Goal: Information Seeking & Learning: Learn about a topic

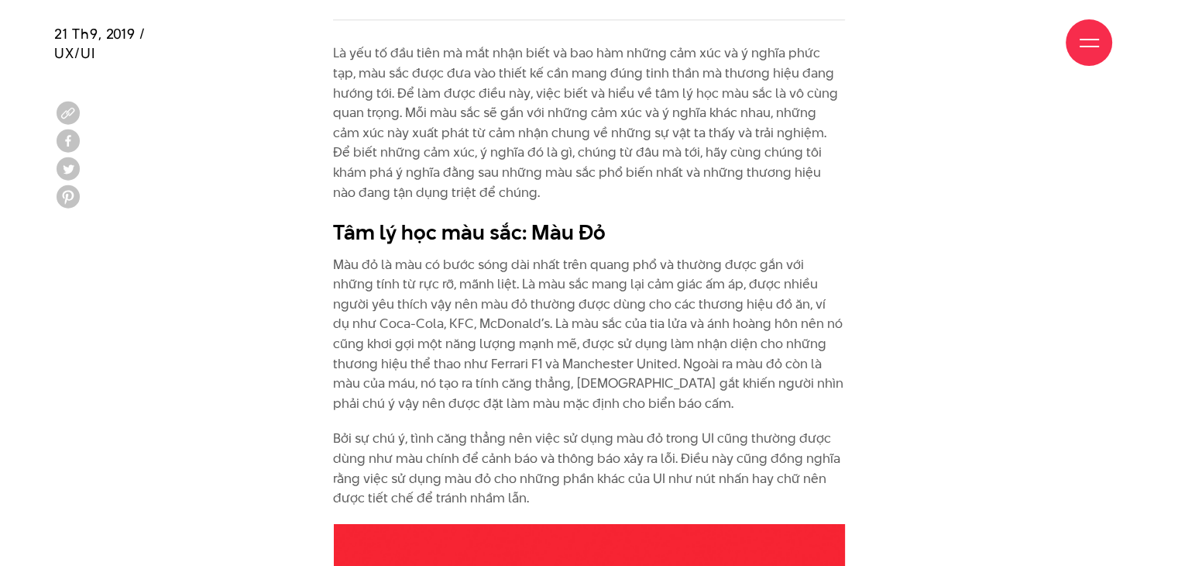
scroll to position [1704, 0]
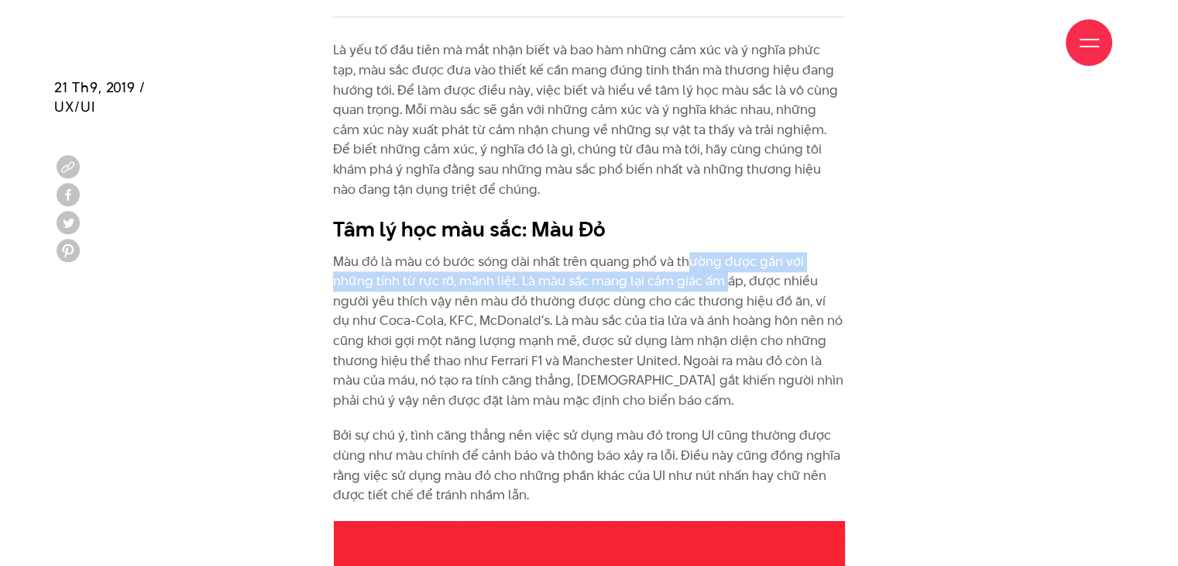
drag, startPoint x: 683, startPoint y: 253, endPoint x: 707, endPoint y: 279, distance: 34.6
click at [687, 276] on p "Màu đỏ là màu có bước sóng dài nhất trên quang phổ và thường được gắn với những…" at bounding box center [589, 331] width 512 height 159
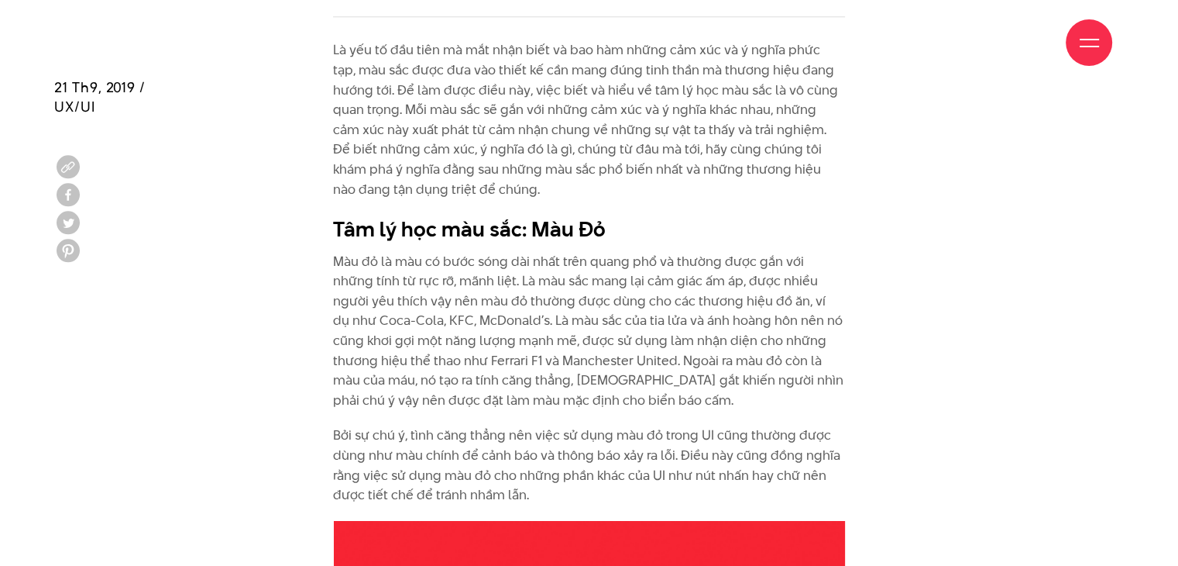
click at [721, 279] on p "Màu đỏ là màu có bước sóng dài nhất trên quang phổ và thường được gắn với những…" at bounding box center [589, 331] width 512 height 159
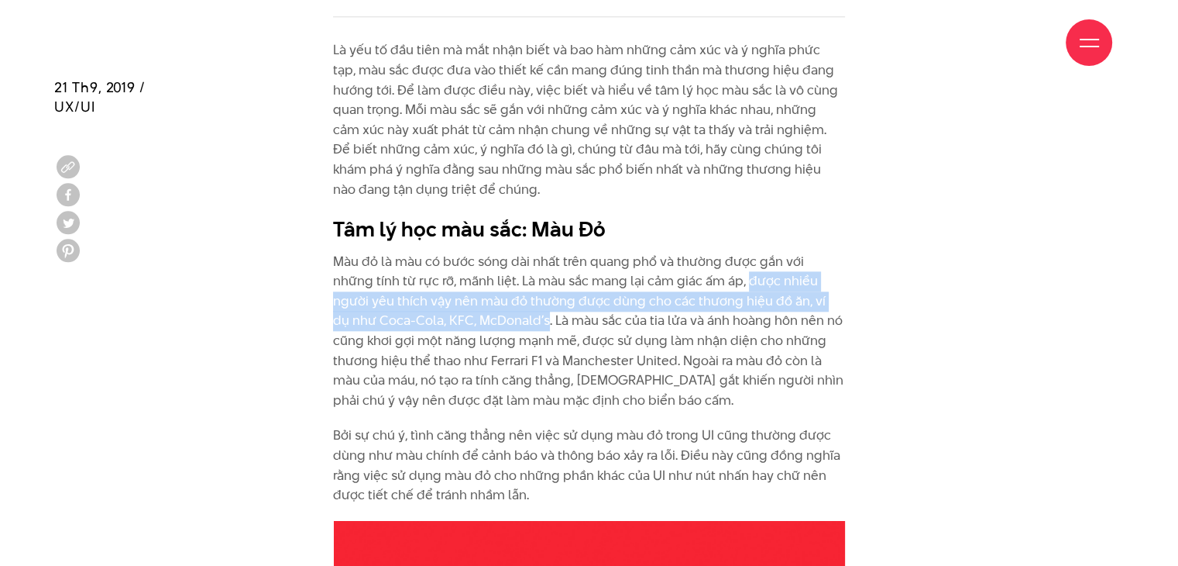
drag, startPoint x: 721, startPoint y: 279, endPoint x: 455, endPoint y: 330, distance: 270.6
click at [436, 329] on p "Màu đỏ là màu có bước sóng dài nhất trên quang phổ và thường được gắn với những…" at bounding box center [589, 331] width 512 height 159
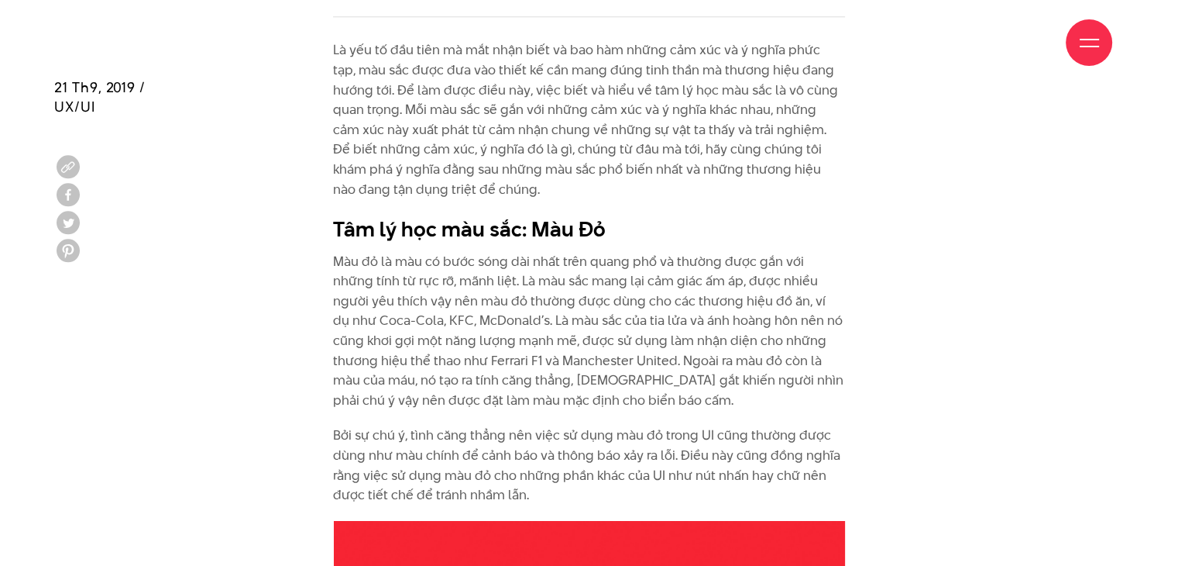
click at [505, 348] on p "Màu đỏ là màu có bước sóng dài nhất trên quang phổ và thường được gắn với những…" at bounding box center [589, 331] width 512 height 159
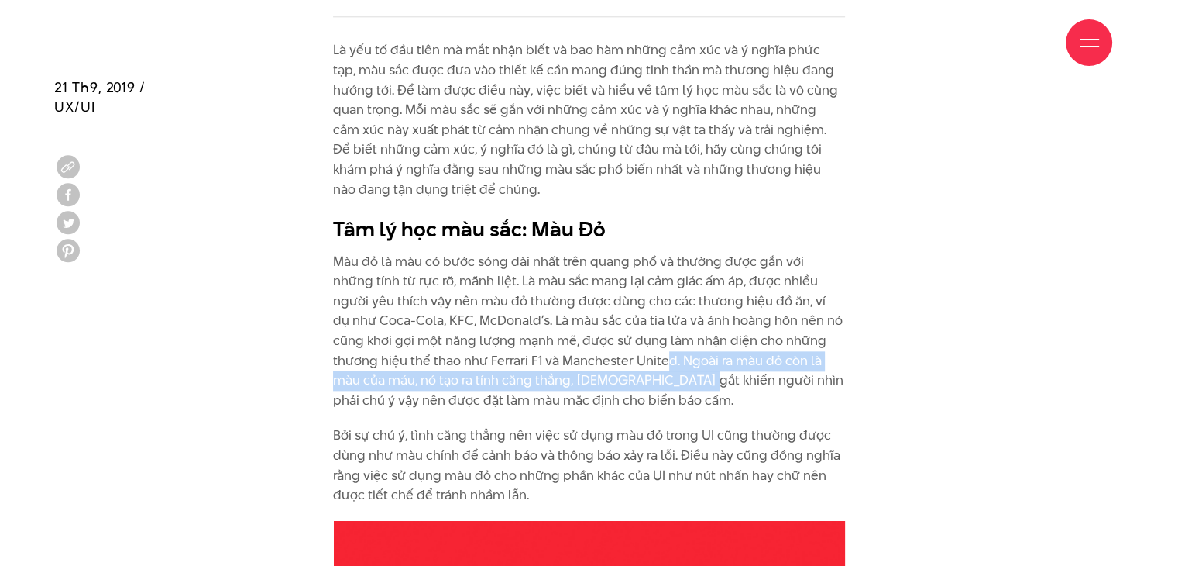
drag, startPoint x: 567, startPoint y: 364, endPoint x: 588, endPoint y: 371, distance: 22.1
click at [588, 371] on p "Màu đỏ là màu có bước sóng dài nhất trên quang phổ và thường được gắn với những…" at bounding box center [589, 331] width 512 height 159
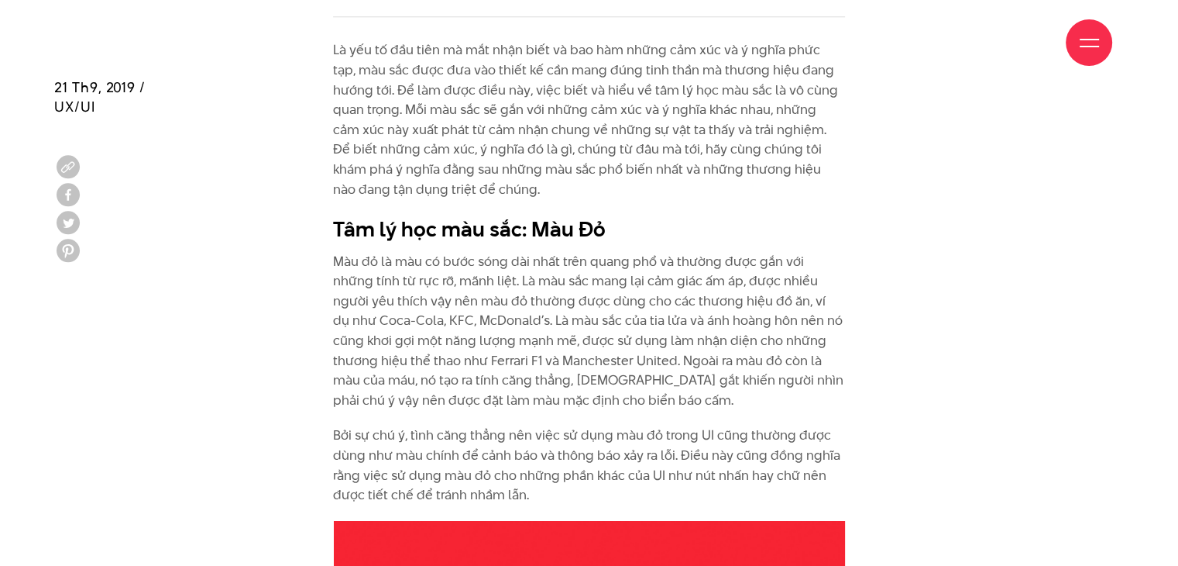
click at [604, 371] on p "Màu đỏ là màu có bước sóng dài nhất trên quang phổ và thường được gắn với những…" at bounding box center [589, 331] width 512 height 159
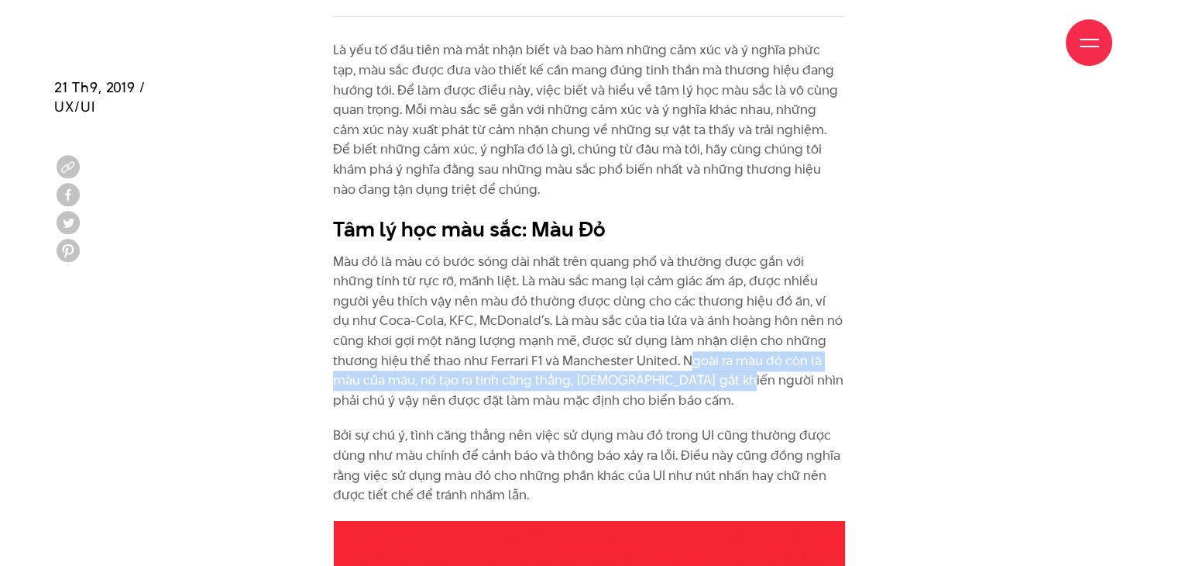
drag, startPoint x: 591, startPoint y: 359, endPoint x: 619, endPoint y: 382, distance: 36.3
click at [619, 382] on p "Màu đỏ là màu có bước sóng dài nhất trên quang phổ và thường được gắn với những…" at bounding box center [589, 331] width 512 height 159
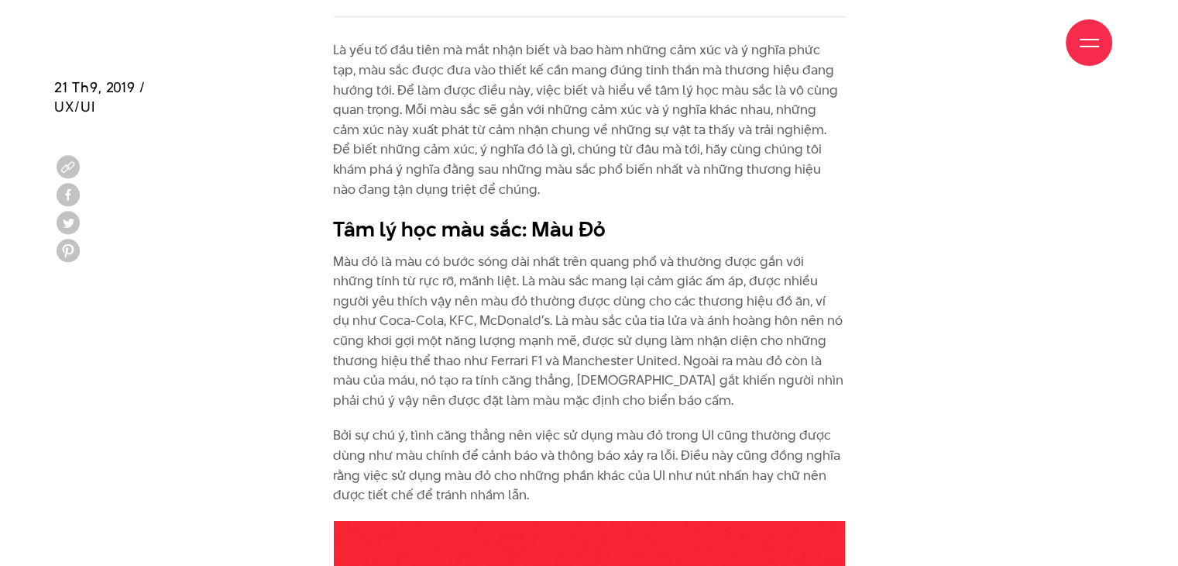
click at [663, 382] on p "Màu đỏ là màu có bước sóng dài nhất trên quang phổ và thường được gắn với những…" at bounding box center [589, 331] width 512 height 159
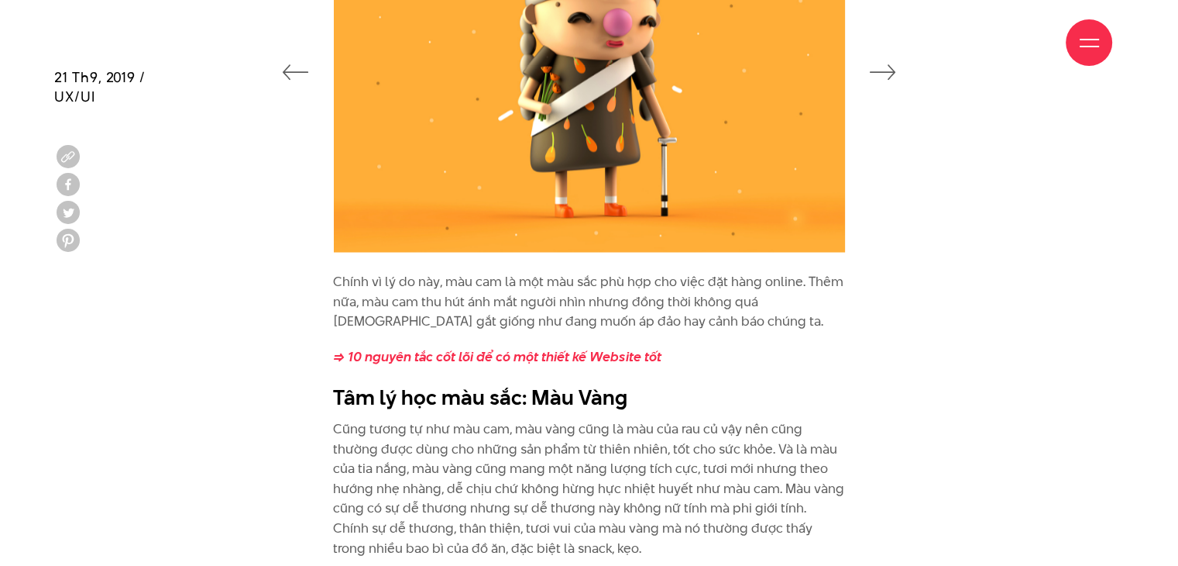
scroll to position [3099, 0]
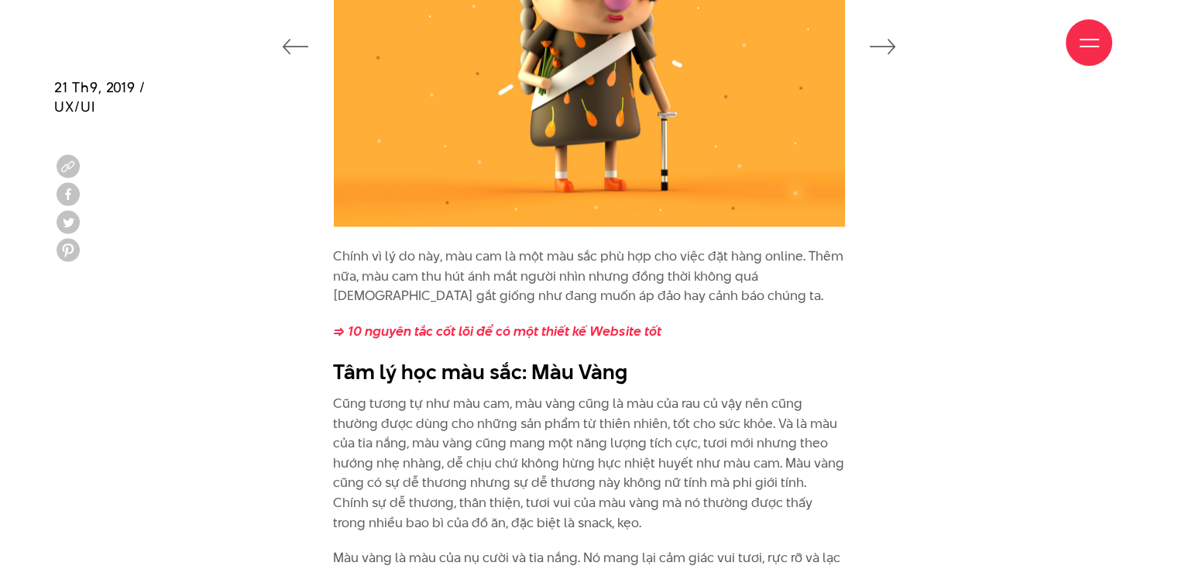
click at [289, 403] on div "Chính vì lý do này, màu cam là một màu sắc phù hợp cho việc đặt hàng online. Th…" at bounding box center [589, 444] width 1070 height 396
